Goal: Information Seeking & Learning: Learn about a topic

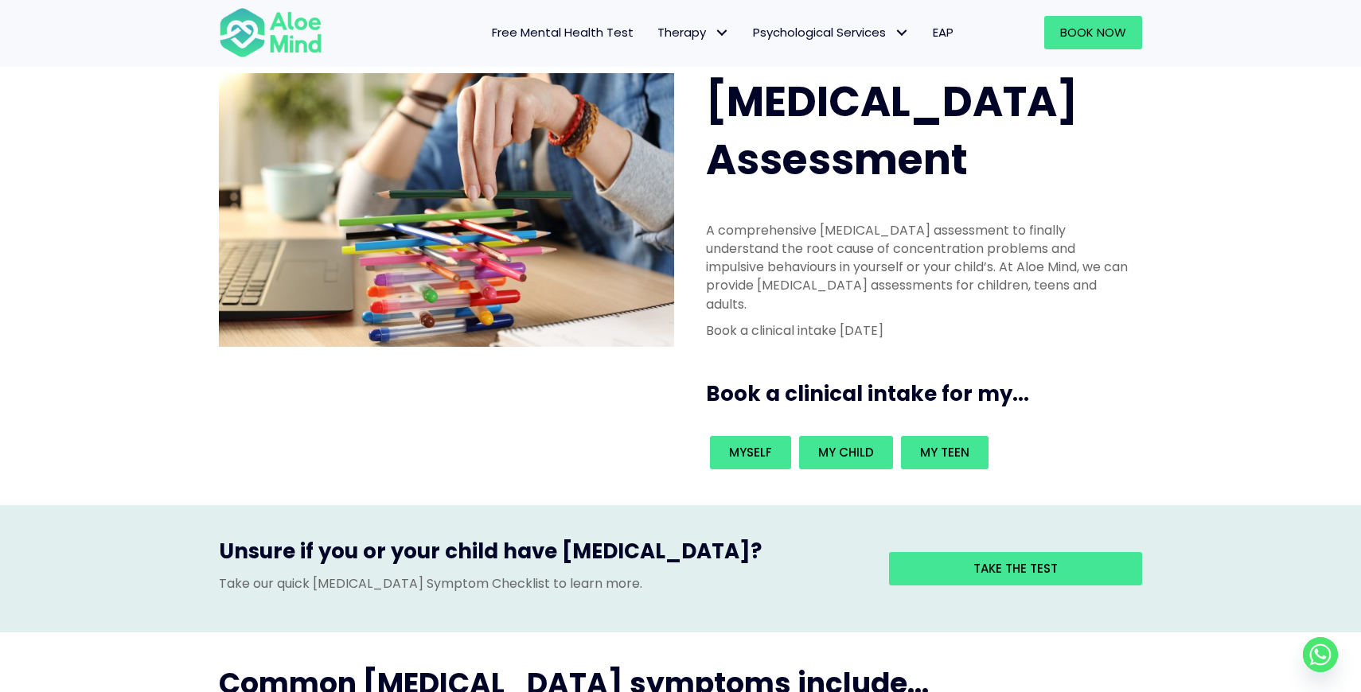
scroll to position [49, 0]
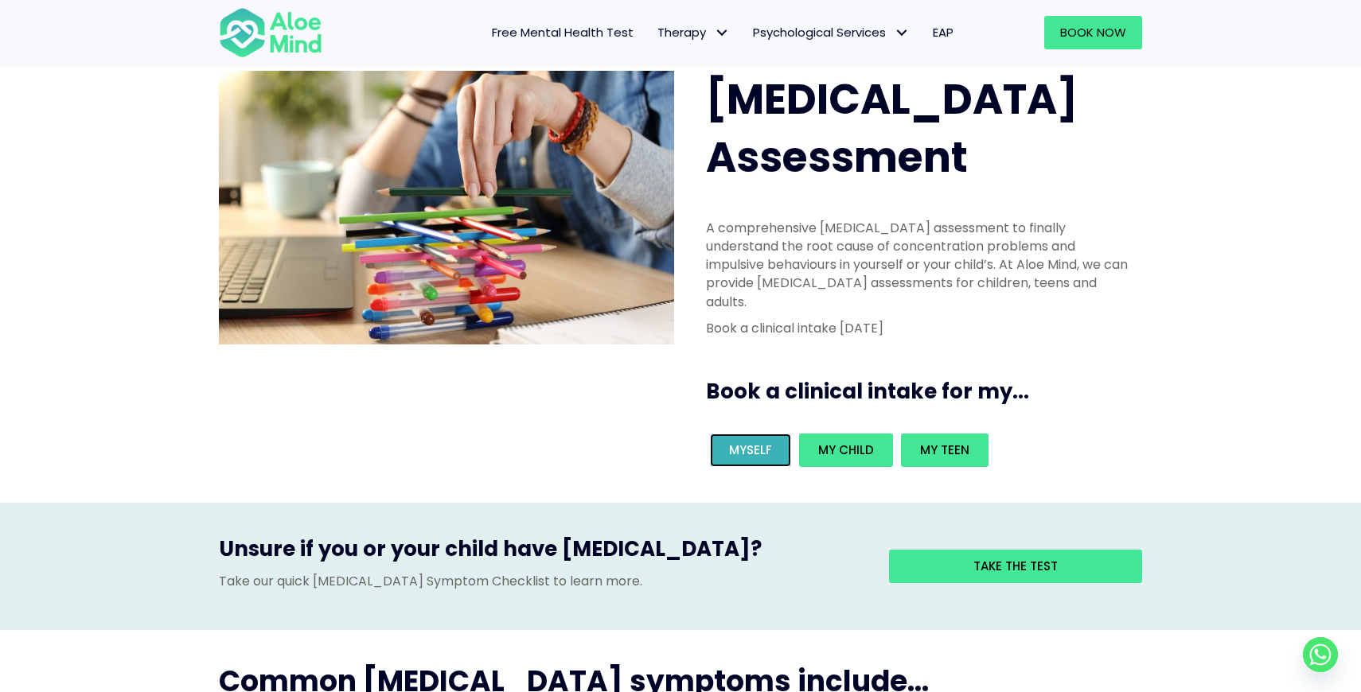
click at [753, 442] on span "Myself" at bounding box center [750, 450] width 43 height 17
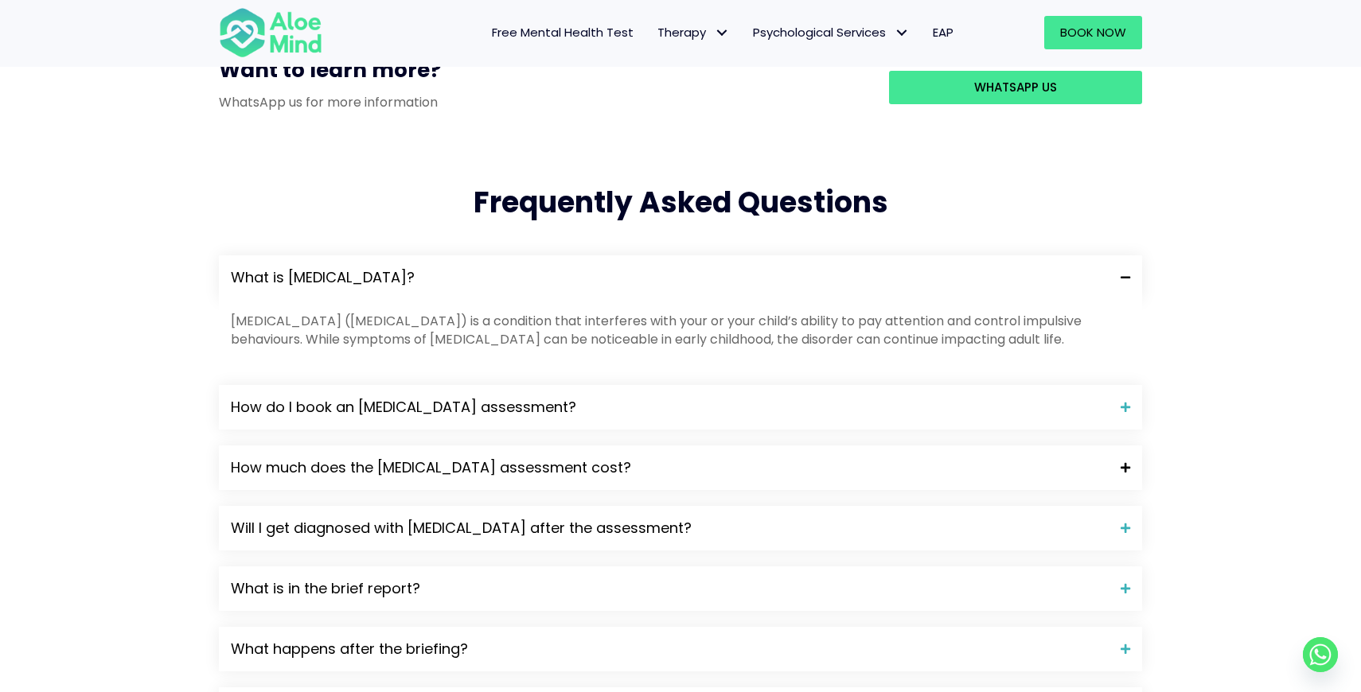
scroll to position [1508, 0]
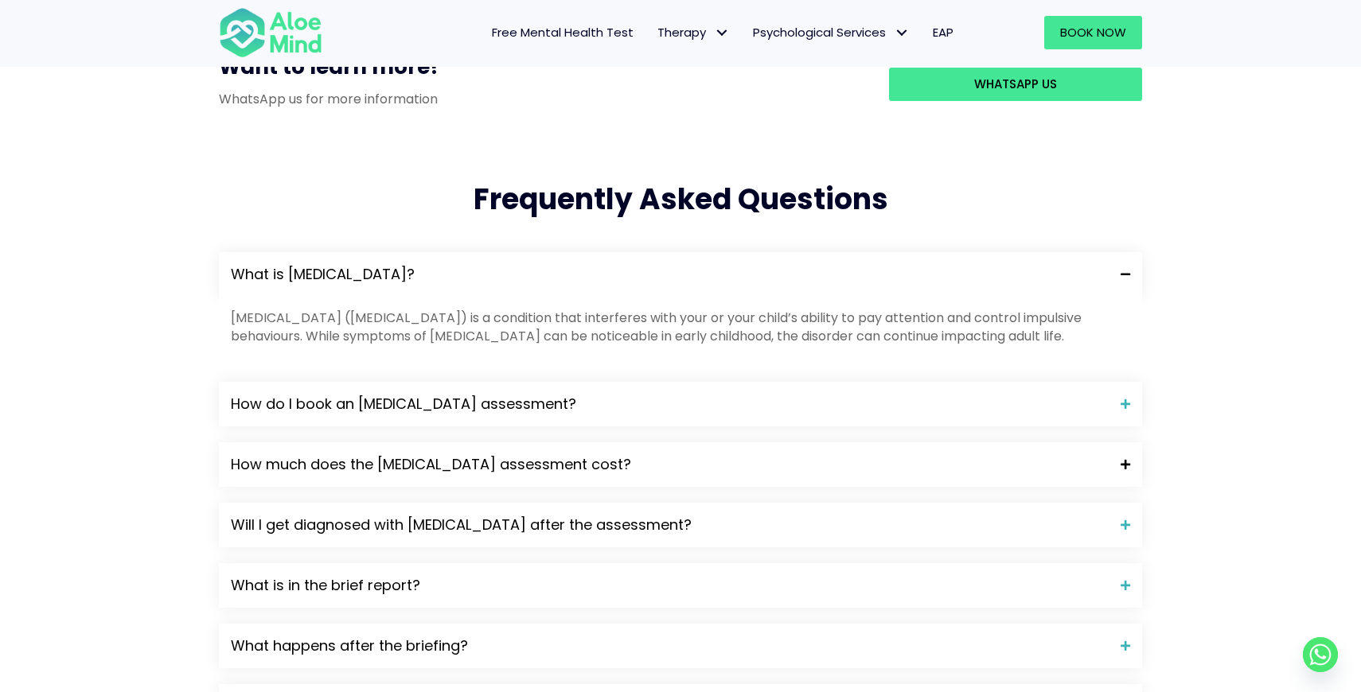
click at [679, 454] on span "How much does the ADHD assessment cost?" at bounding box center [670, 464] width 878 height 21
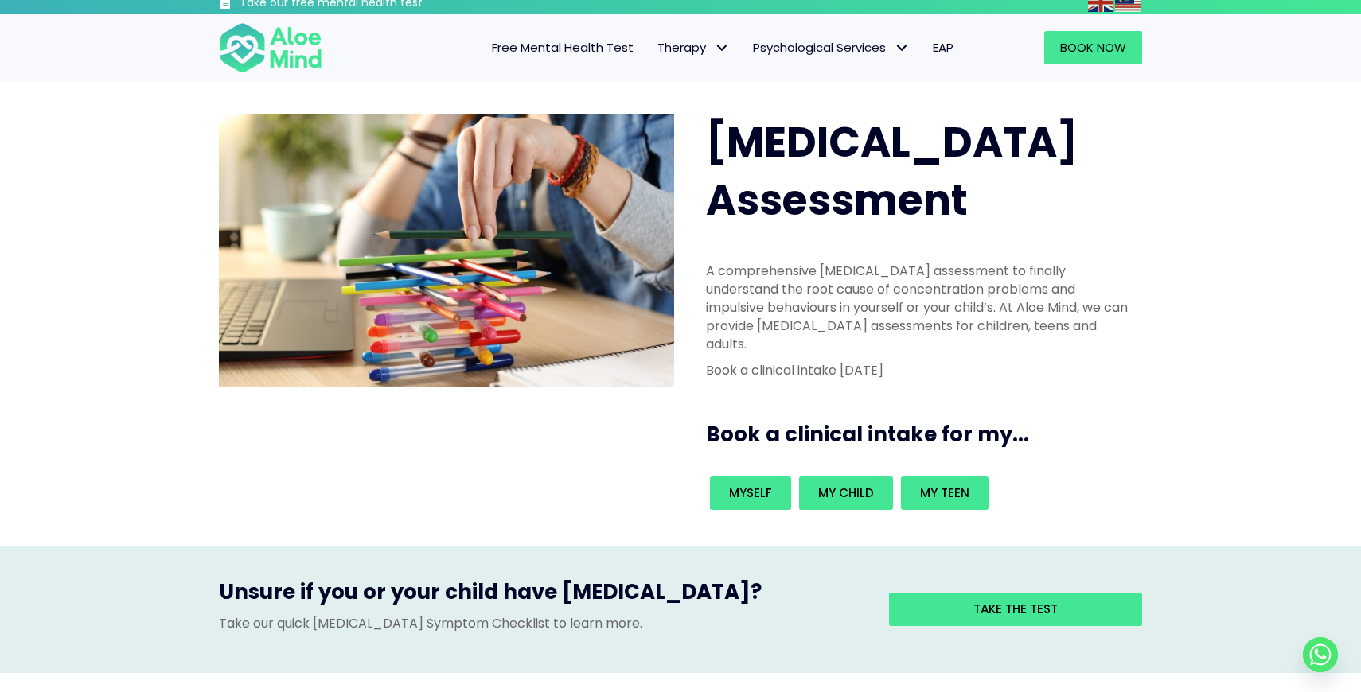
scroll to position [7, 0]
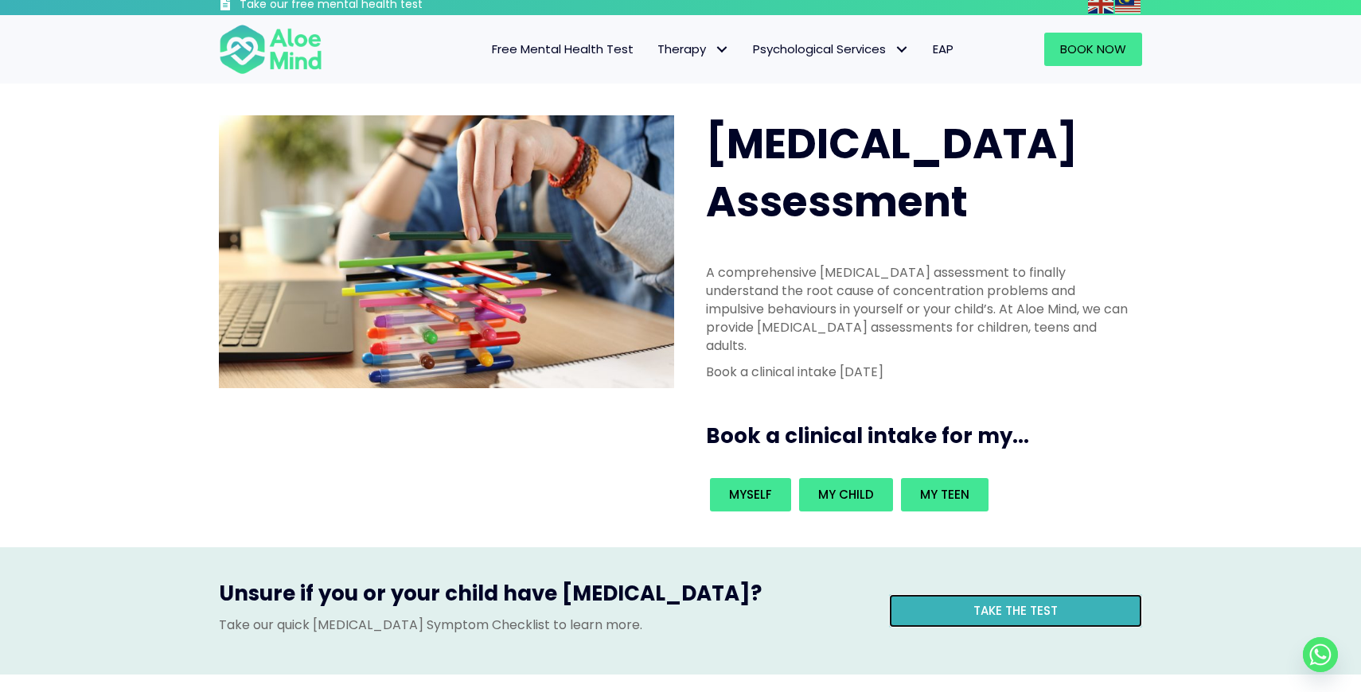
click at [948, 594] on link "Take the test" at bounding box center [1015, 610] width 253 height 33
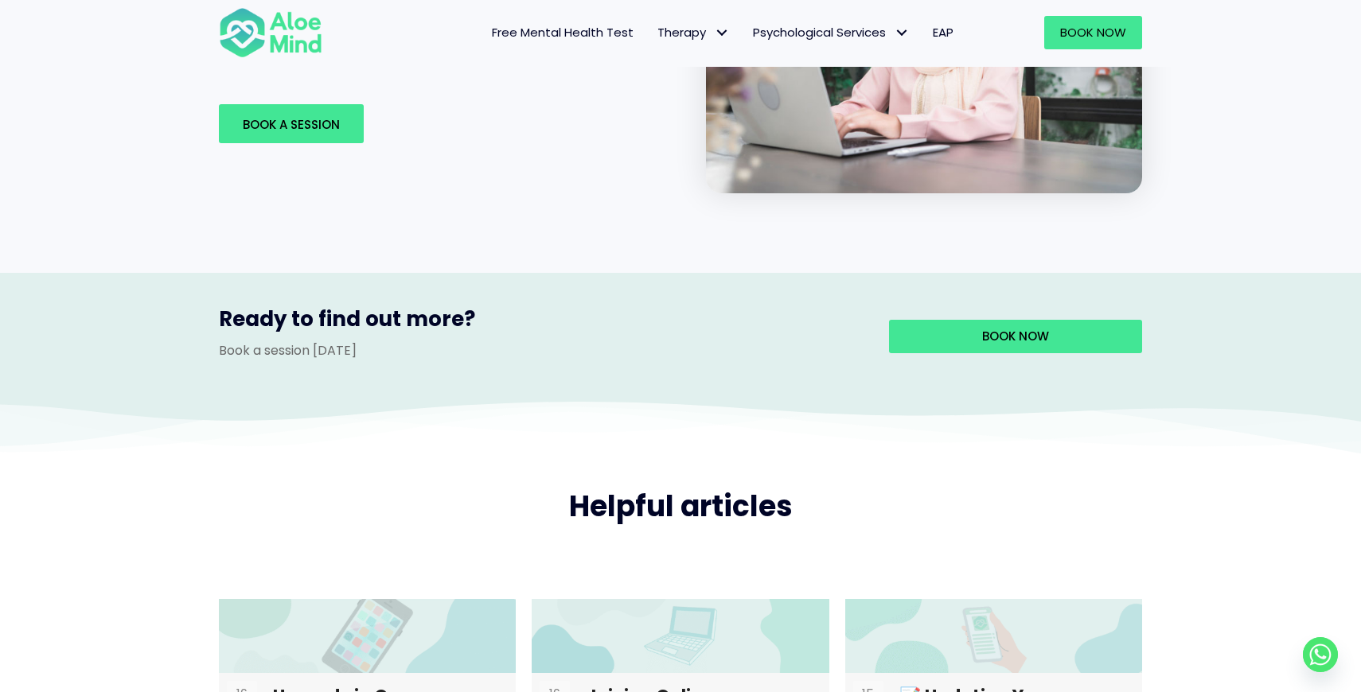
scroll to position [2611, 0]
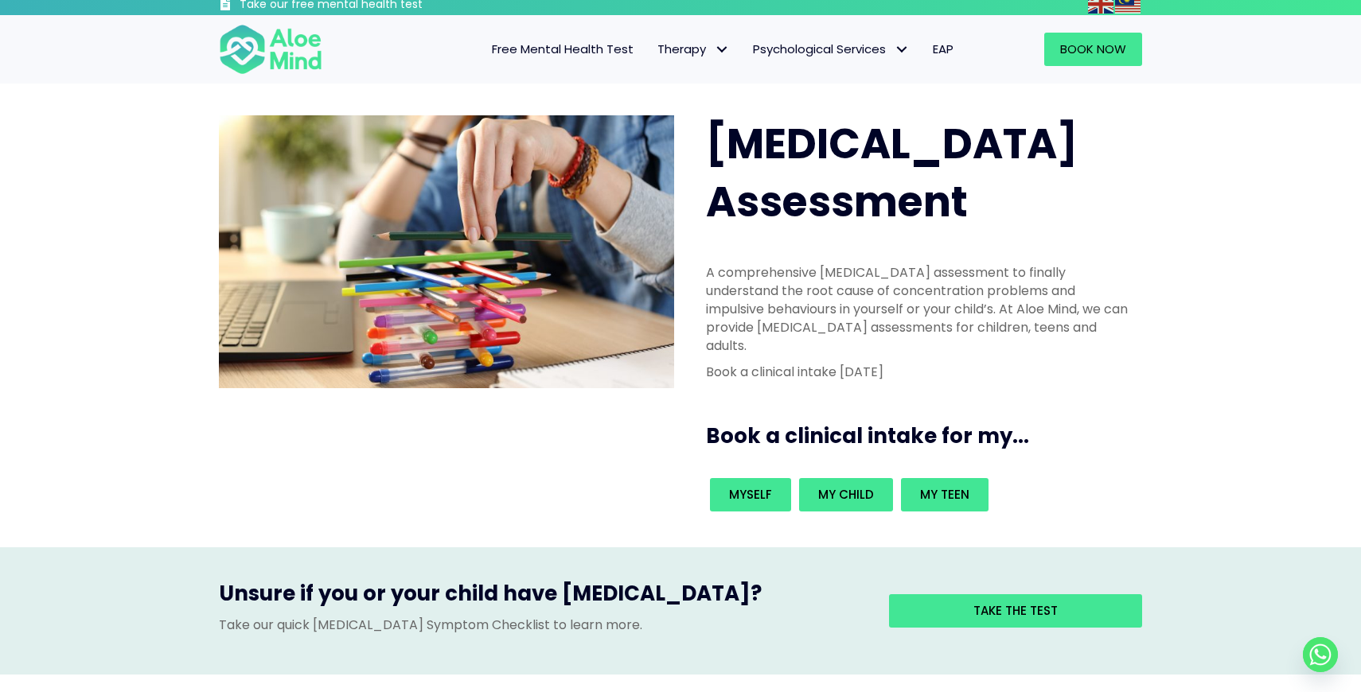
click at [982, 579] on div "Take the test" at bounding box center [1003, 611] width 277 height 64
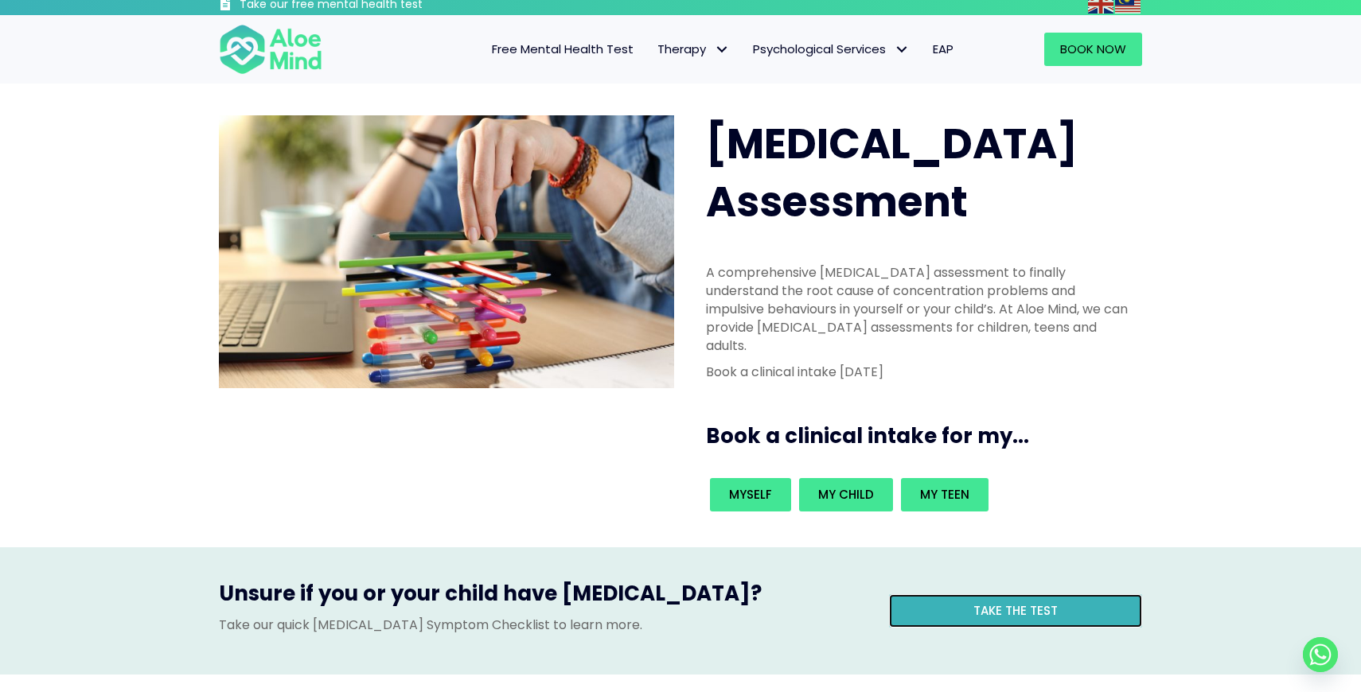
click at [982, 602] on span "Take the test" at bounding box center [1015, 610] width 84 height 17
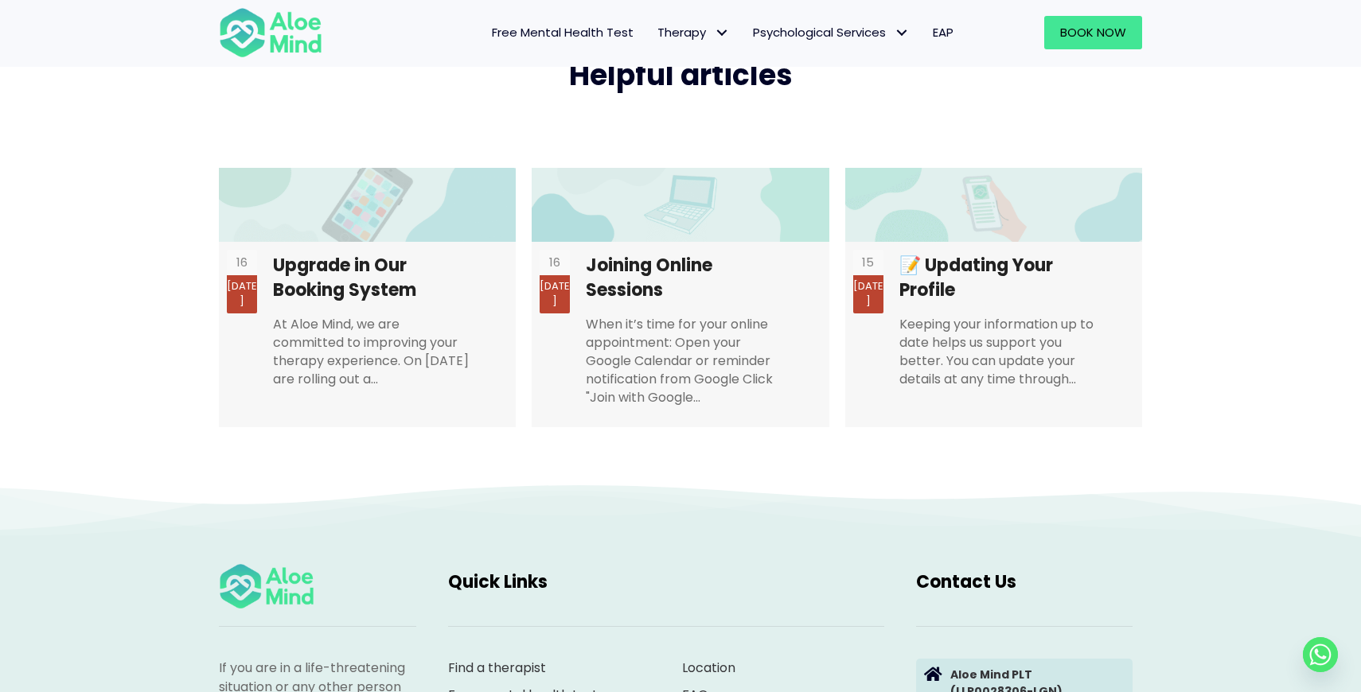
scroll to position [3020, 0]
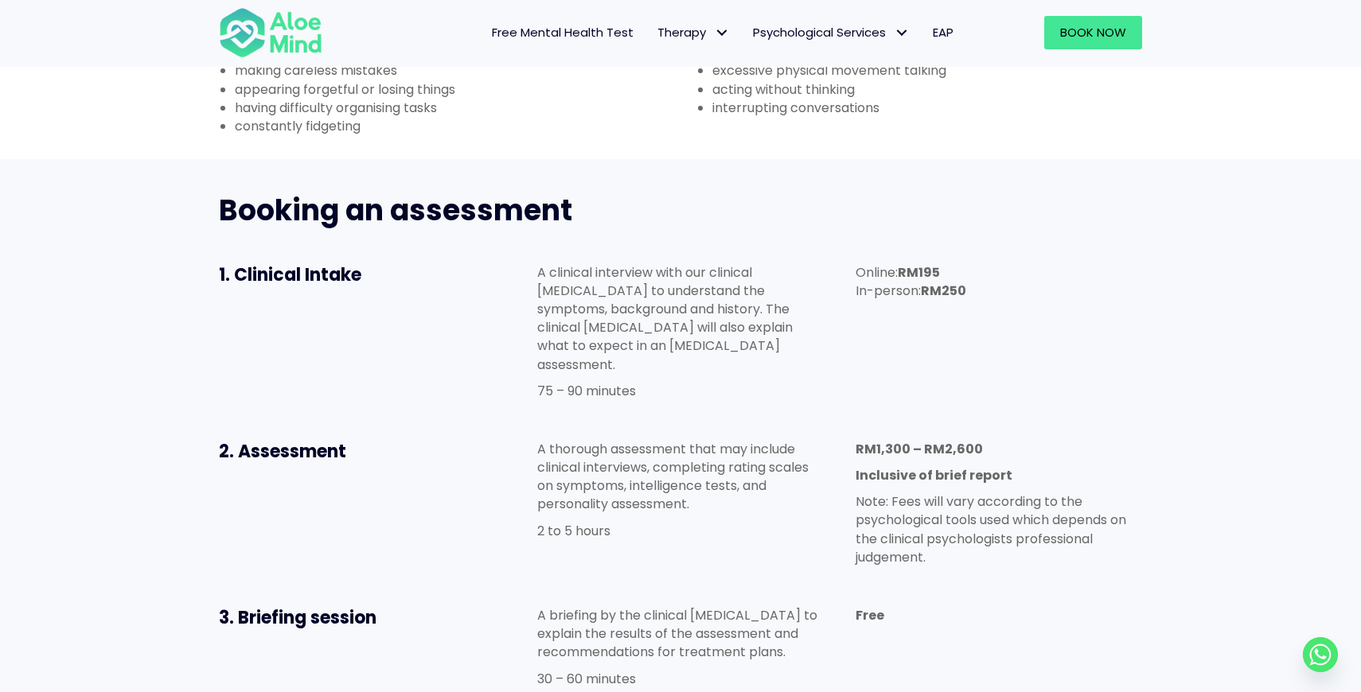
scroll to position [722, 0]
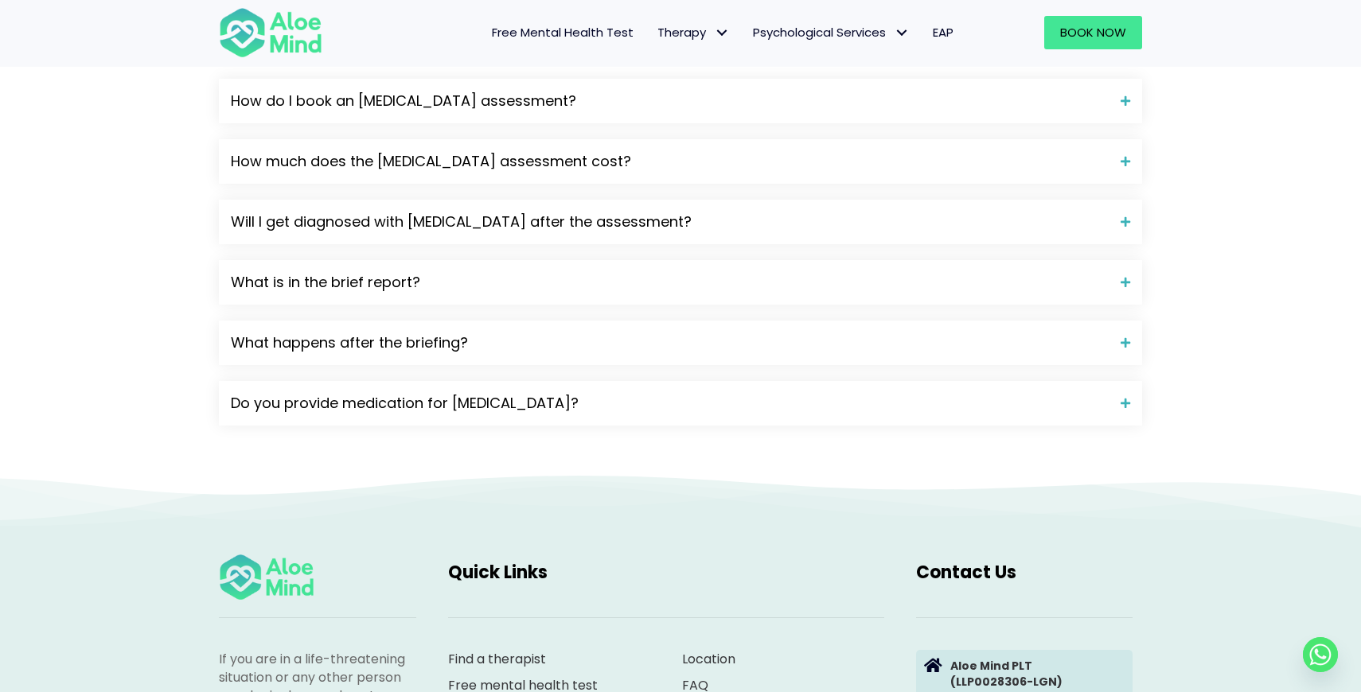
scroll to position [1809, 0]
click at [657, 383] on div "Do you provide medication for [MEDICAL_DATA]?" at bounding box center [680, 405] width 923 height 45
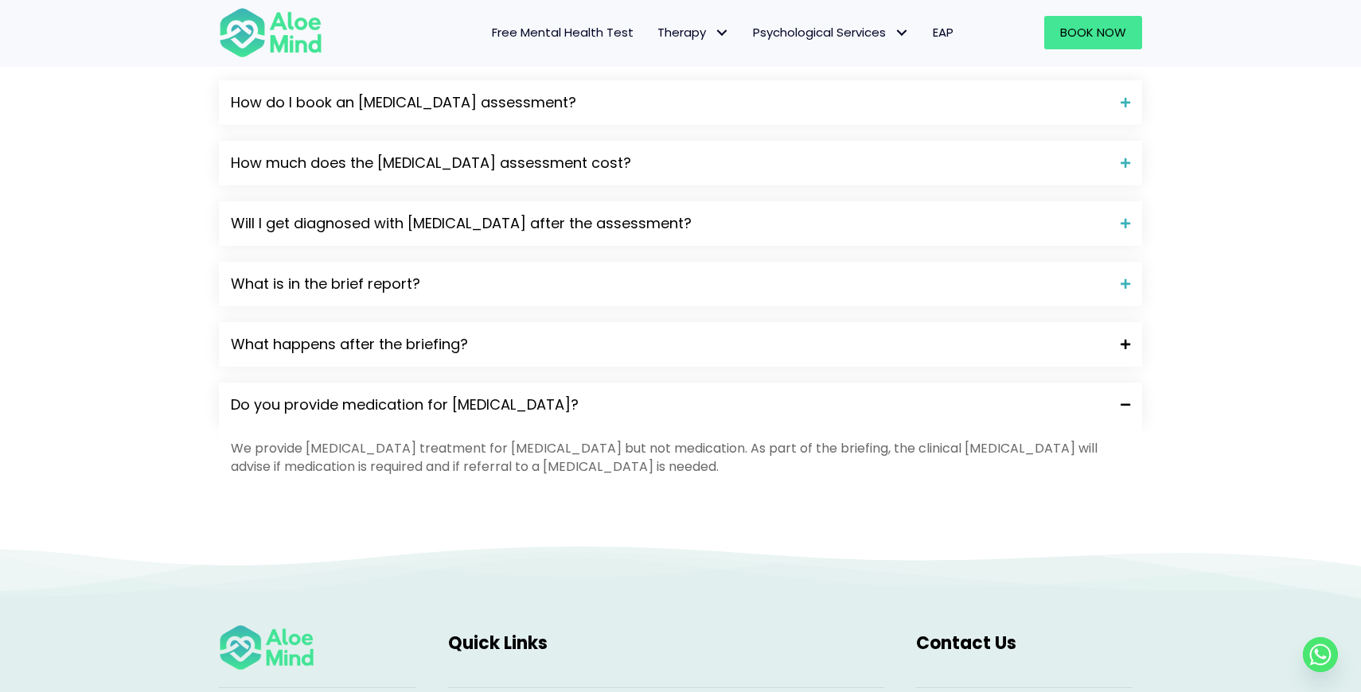
click at [625, 322] on div "What happens after the briefing?" at bounding box center [680, 344] width 923 height 45
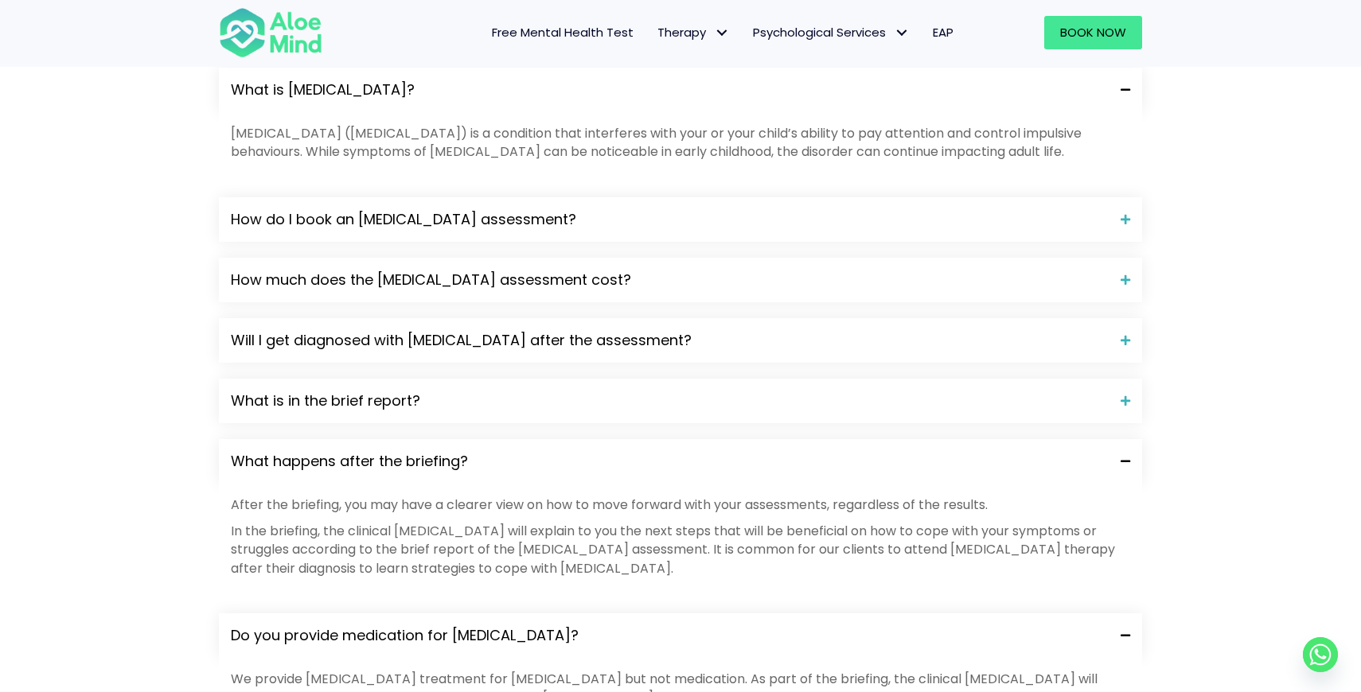
scroll to position [1689, 0]
